Goal: Information Seeking & Learning: Find contact information

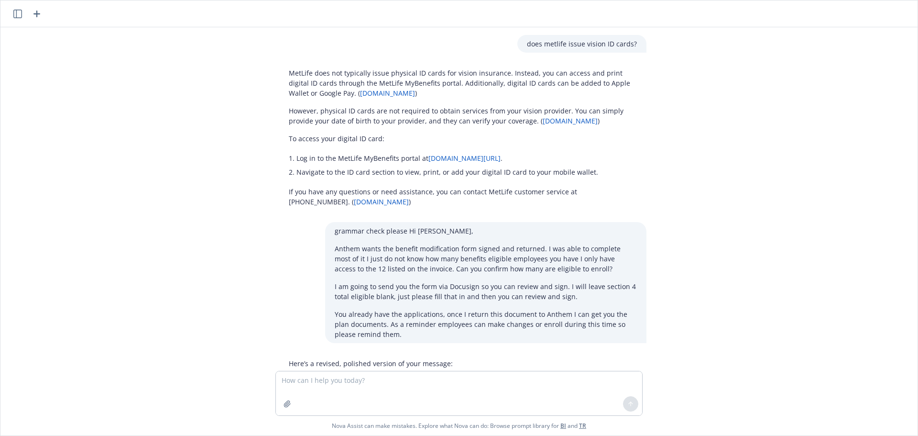
scroll to position [171, 0]
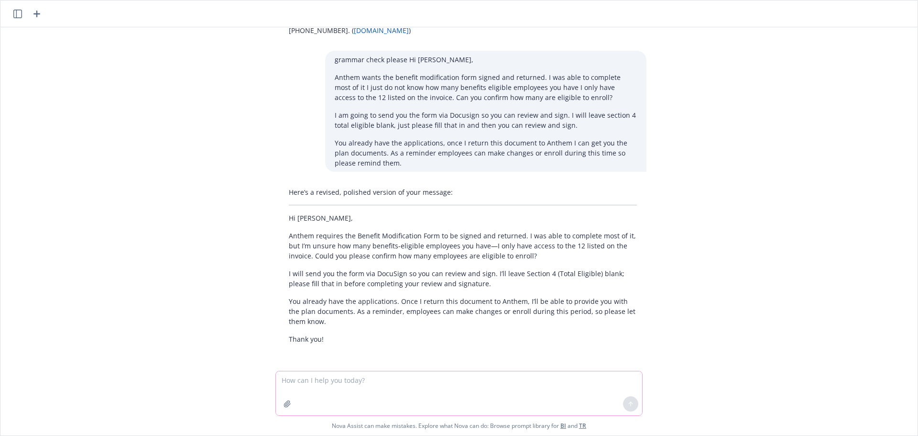
click at [379, 386] on textarea at bounding box center [459, 393] width 366 height 44
type textarea "what is covered [US_STATE]'s phone number?"
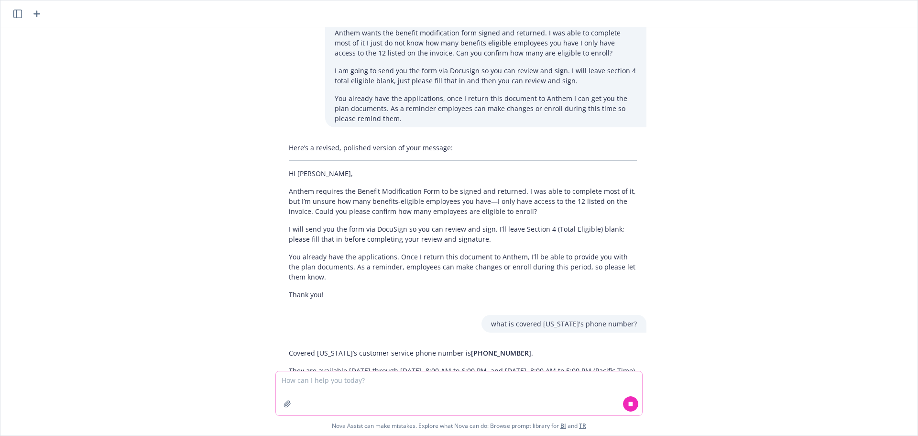
scroll to position [265, 0]
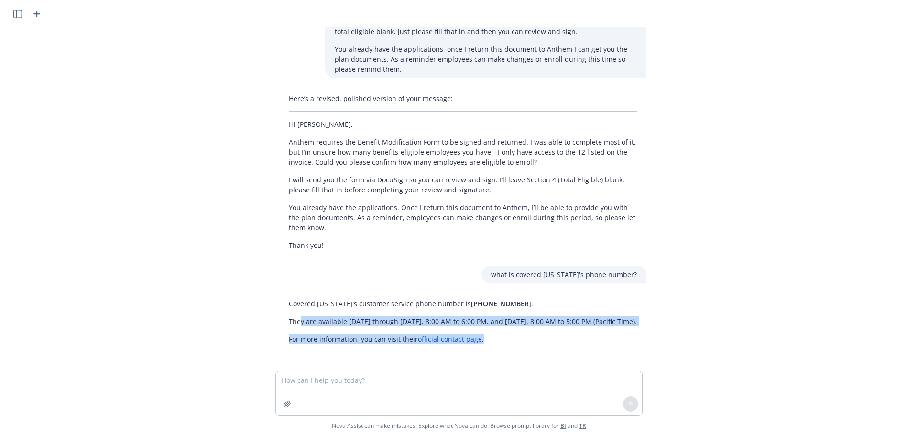
drag, startPoint x: 497, startPoint y: 338, endPoint x: 314, endPoint y: 342, distance: 182.3
click at [309, 340] on p "For more information, you can visit their official contact page ." at bounding box center [463, 339] width 348 height 10
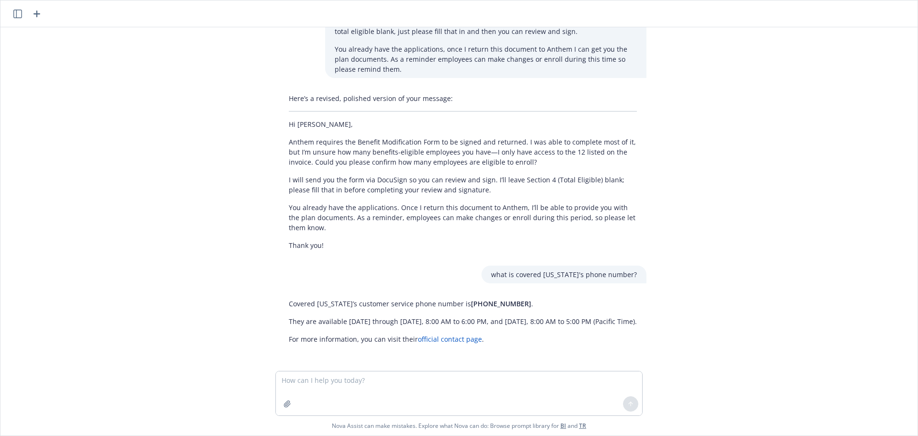
click at [333, 354] on div "does metlife issue vision ID cards? MetLife does not typically issue physical I…" at bounding box center [459, 198] width 910 height 343
drag, startPoint x: 514, startPoint y: 301, endPoint x: 312, endPoint y: 302, distance: 201.4
click at [289, 304] on p "Covered [US_STATE]’s customer service phone number is [PHONE_NUMBER] ." at bounding box center [463, 303] width 348 height 10
copy p "Covered [US_STATE]’s customer service phone number is [PHONE_NUMBER] ."
click at [446, 337] on link "official contact page" at bounding box center [450, 338] width 64 height 9
